Goal: Task Accomplishment & Management: Manage account settings

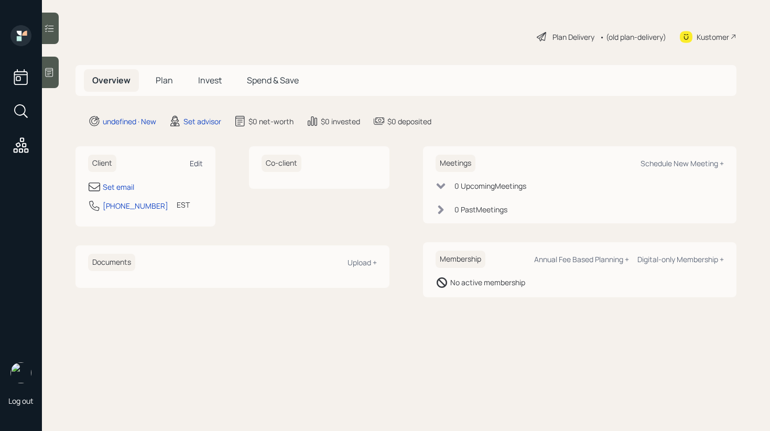
click at [196, 163] on div "Edit" at bounding box center [196, 163] width 13 height 10
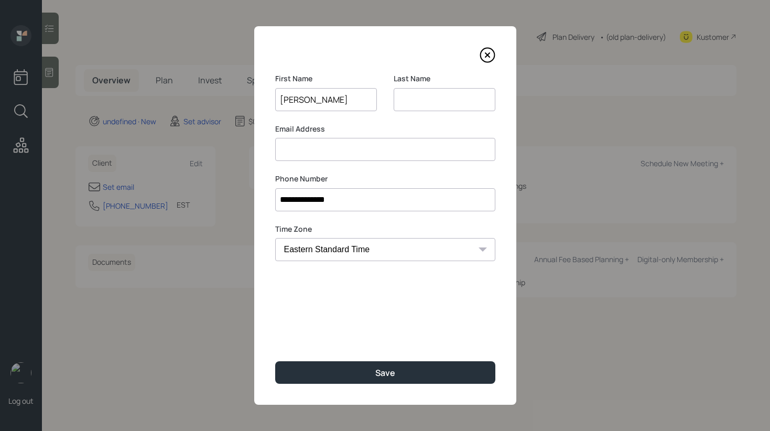
click at [314, 104] on input "[PERSON_NAME]" at bounding box center [326, 99] width 102 height 23
type input "David"
click at [436, 88] on input at bounding box center [445, 99] width 102 height 23
paste input "Gottschlich"
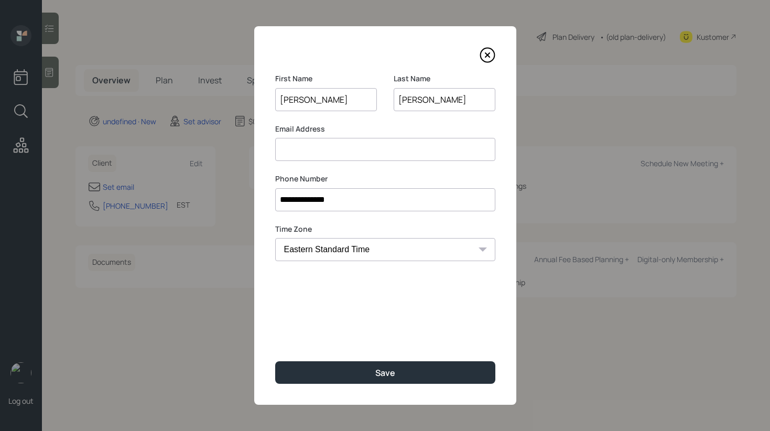
type input "Gottschlich"
click at [340, 148] on input at bounding box center [385, 149] width 220 height 23
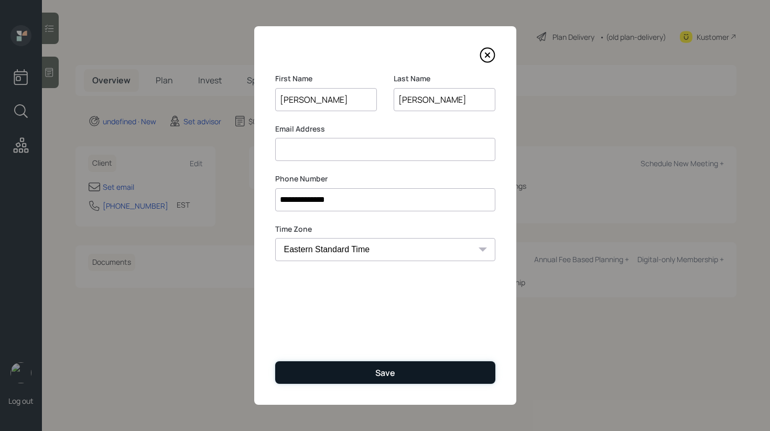
click at [388, 377] on div "Save" at bounding box center [385, 373] width 20 height 12
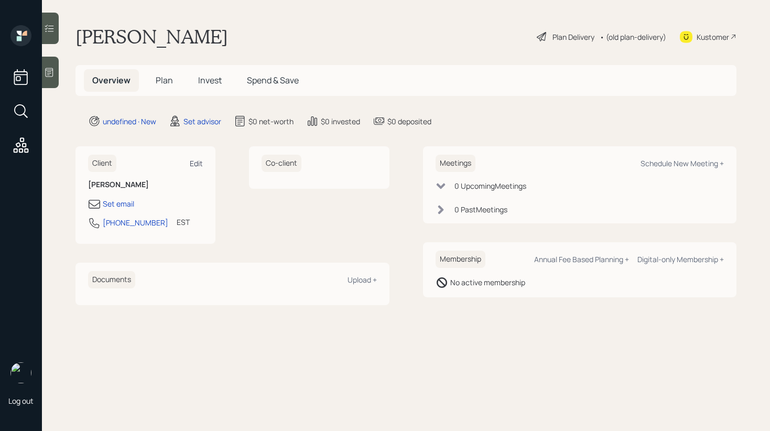
click at [190, 163] on div "Edit" at bounding box center [196, 163] width 13 height 10
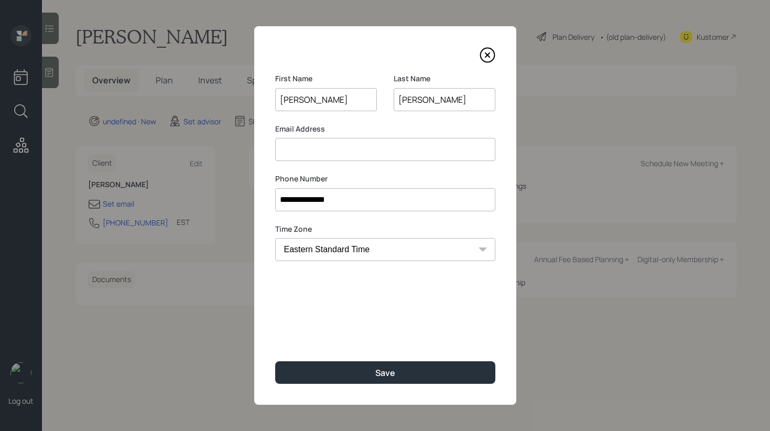
click at [323, 148] on input at bounding box center [385, 149] width 220 height 23
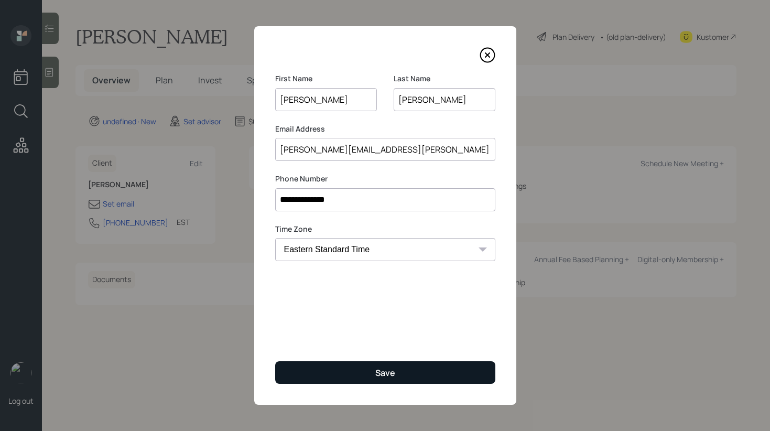
type input "[PERSON_NAME][EMAIL_ADDRESS][PERSON_NAME][DOMAIN_NAME]"
click at [355, 373] on button "Save" at bounding box center [385, 372] width 220 height 23
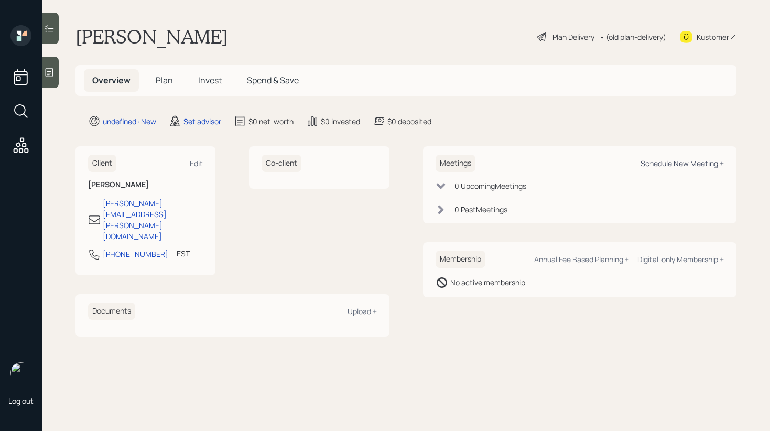
click at [697, 160] on div "Schedule New Meeting +" at bounding box center [682, 163] width 83 height 10
select select "round-robin"
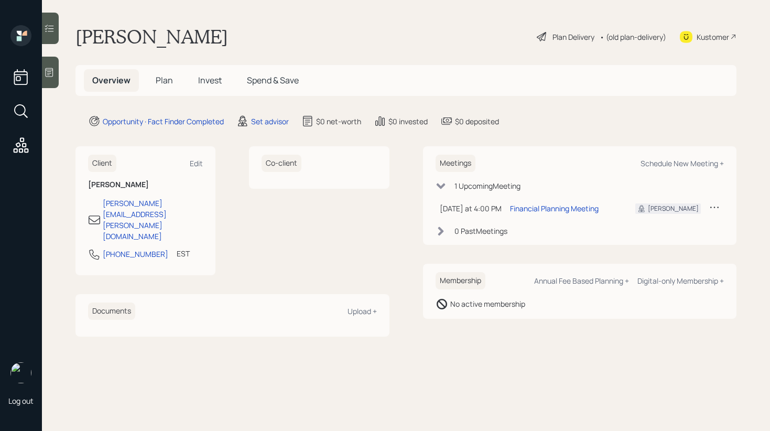
click at [53, 64] on div at bounding box center [50, 72] width 17 height 31
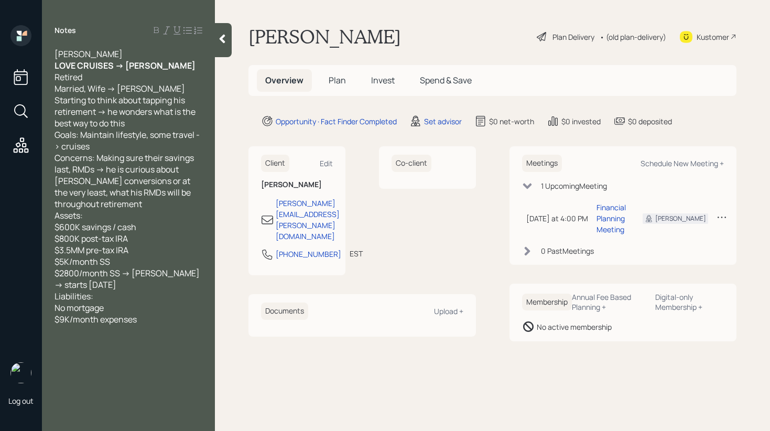
click at [226, 41] on icon at bounding box center [222, 39] width 10 height 10
